Goal: Information Seeking & Learning: Learn about a topic

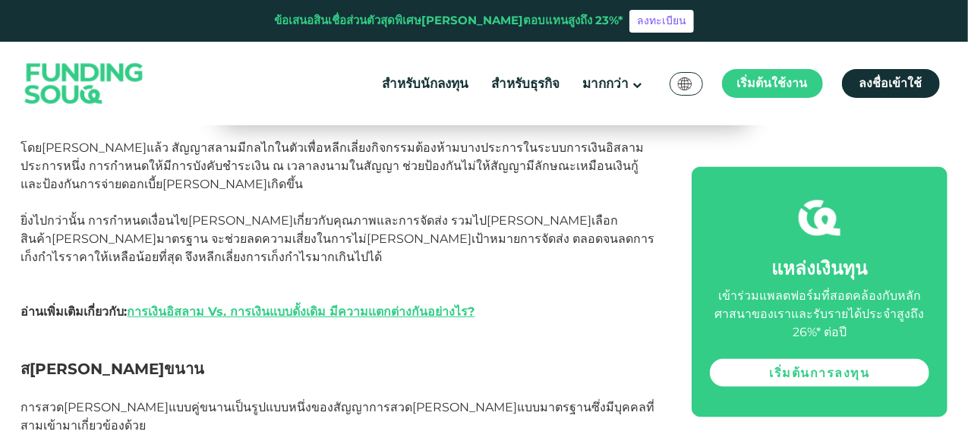
scroll to position [1073, 0]
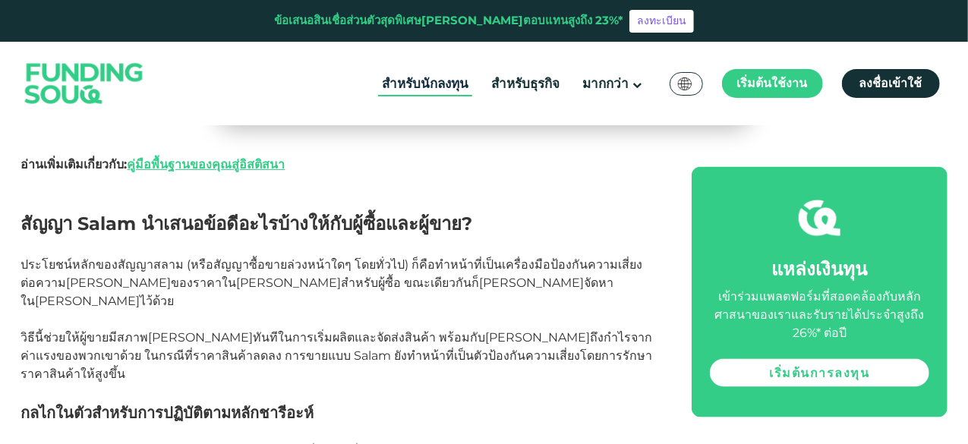
click at [430, 79] on font "สำหรับนักลงทุน" at bounding box center [425, 83] width 87 height 15
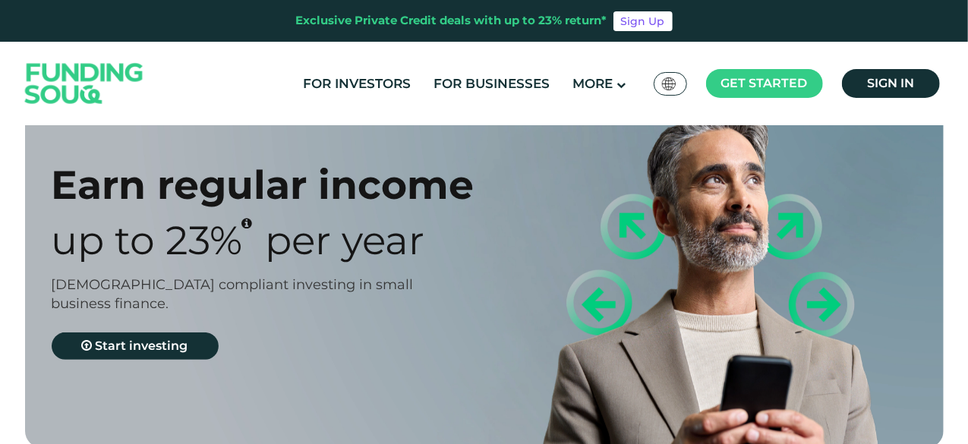
scroll to position [228, 0]
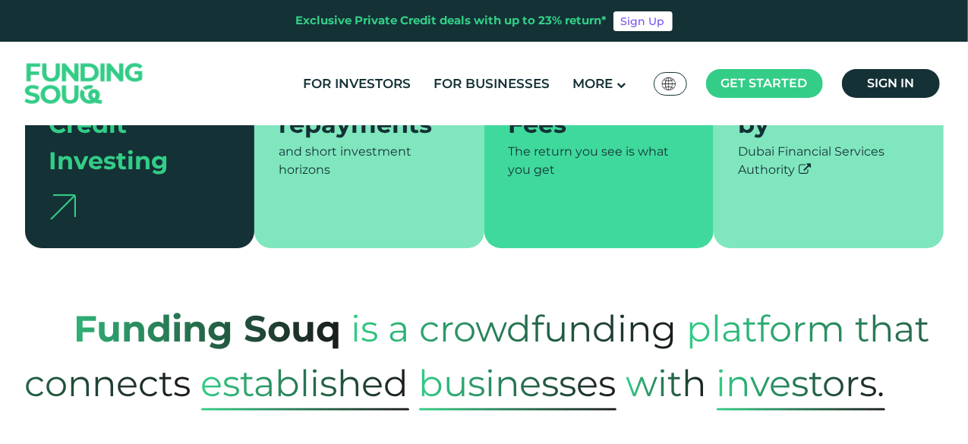
type tc-range-slider "4"
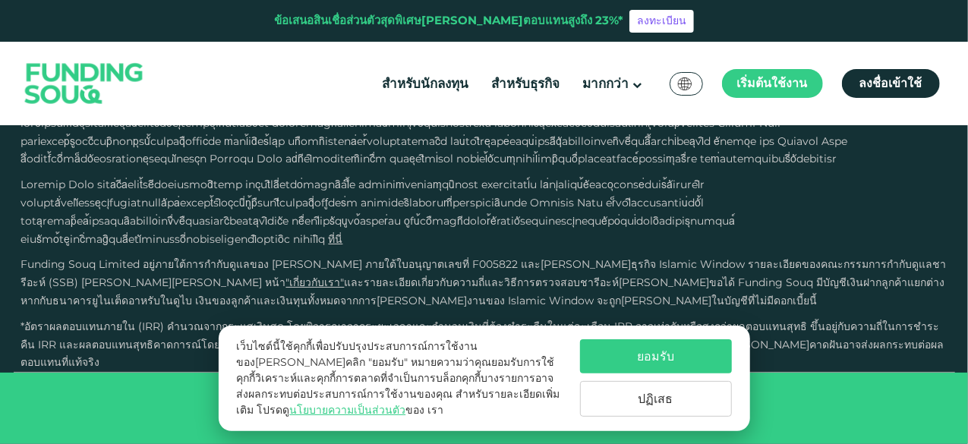
scroll to position [4781, 0]
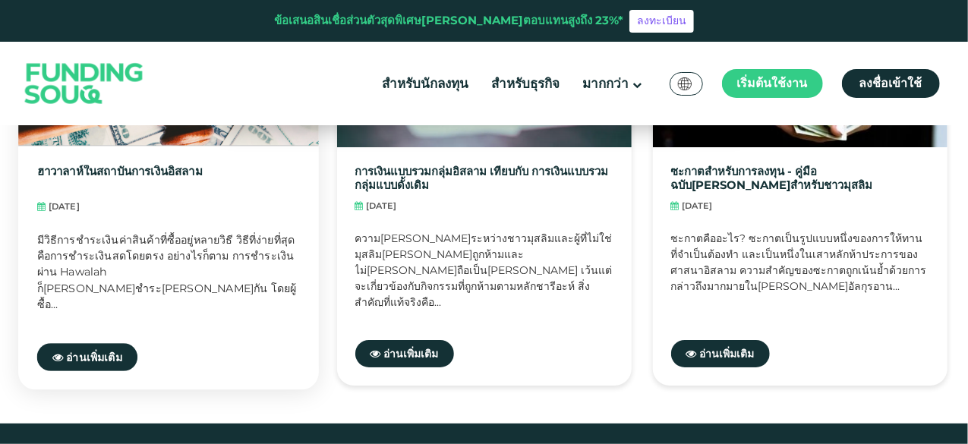
scroll to position [2705, 0]
